Goal: Information Seeking & Learning: Find specific fact

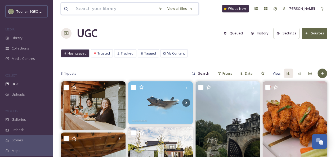
click at [120, 11] on input at bounding box center [114, 9] width 82 height 12
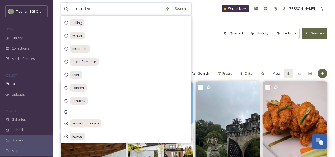
type input "eco farm"
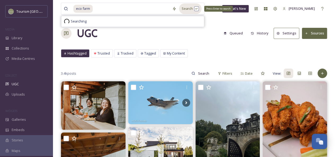
click at [190, 11] on div "Search Press Enter to search" at bounding box center [190, 8] width 22 height 10
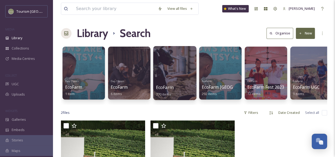
click at [182, 74] on div at bounding box center [174, 73] width 43 height 54
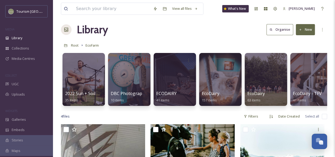
scroll to position [5, 0]
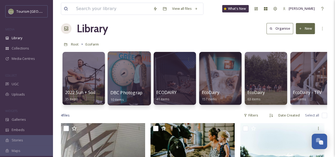
click at [134, 73] on div at bounding box center [128, 78] width 43 height 54
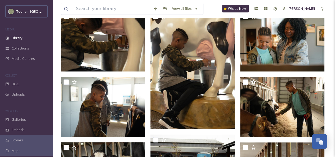
scroll to position [70, 0]
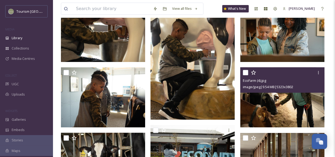
click at [276, 99] on img at bounding box center [282, 97] width 84 height 60
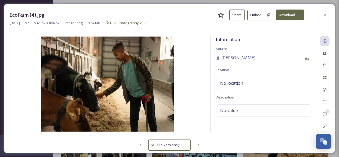
click at [243, 15] on button "Share" at bounding box center [236, 15] width 15 height 11
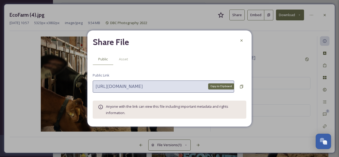
click at [243, 84] on div "Copy to Clipboard" at bounding box center [242, 87] width 10 height 10
